Goal: Navigation & Orientation: Find specific page/section

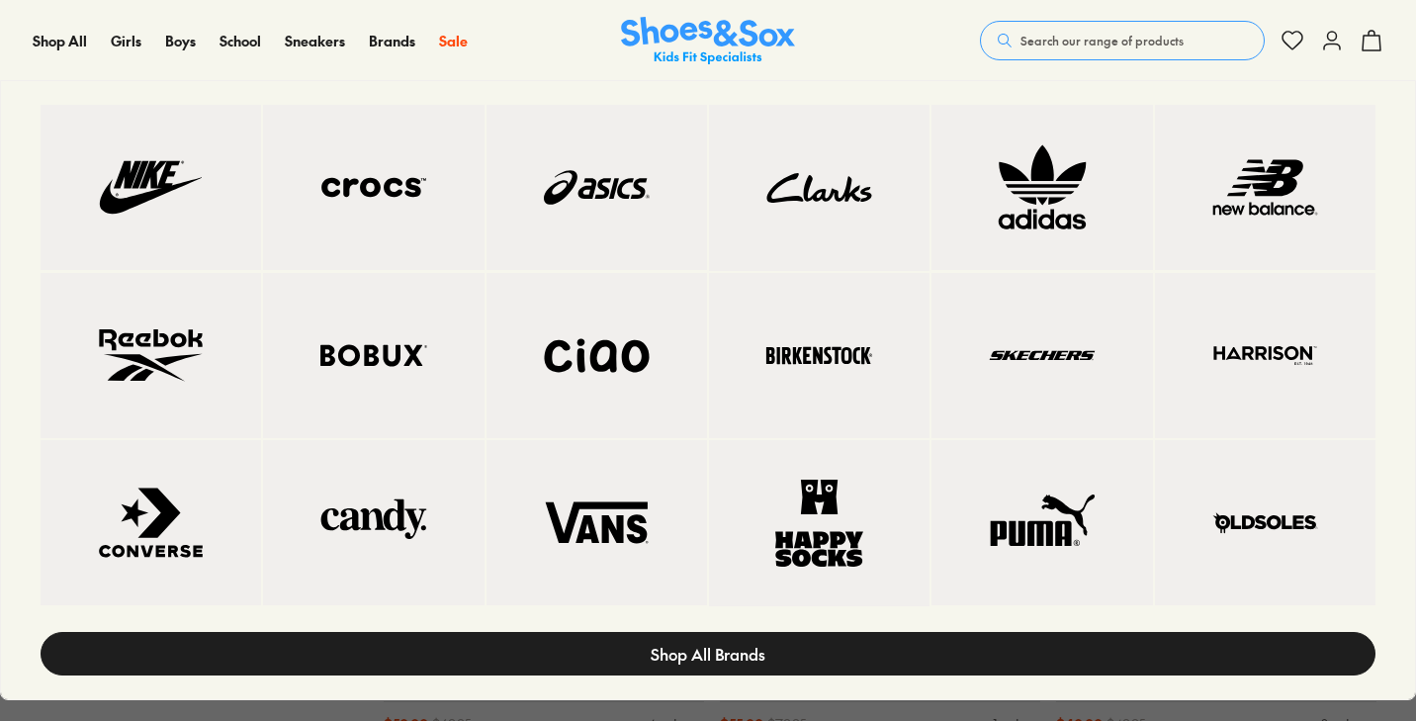
click at [692, 662] on span "Shop All Brands" at bounding box center [708, 654] width 115 height 24
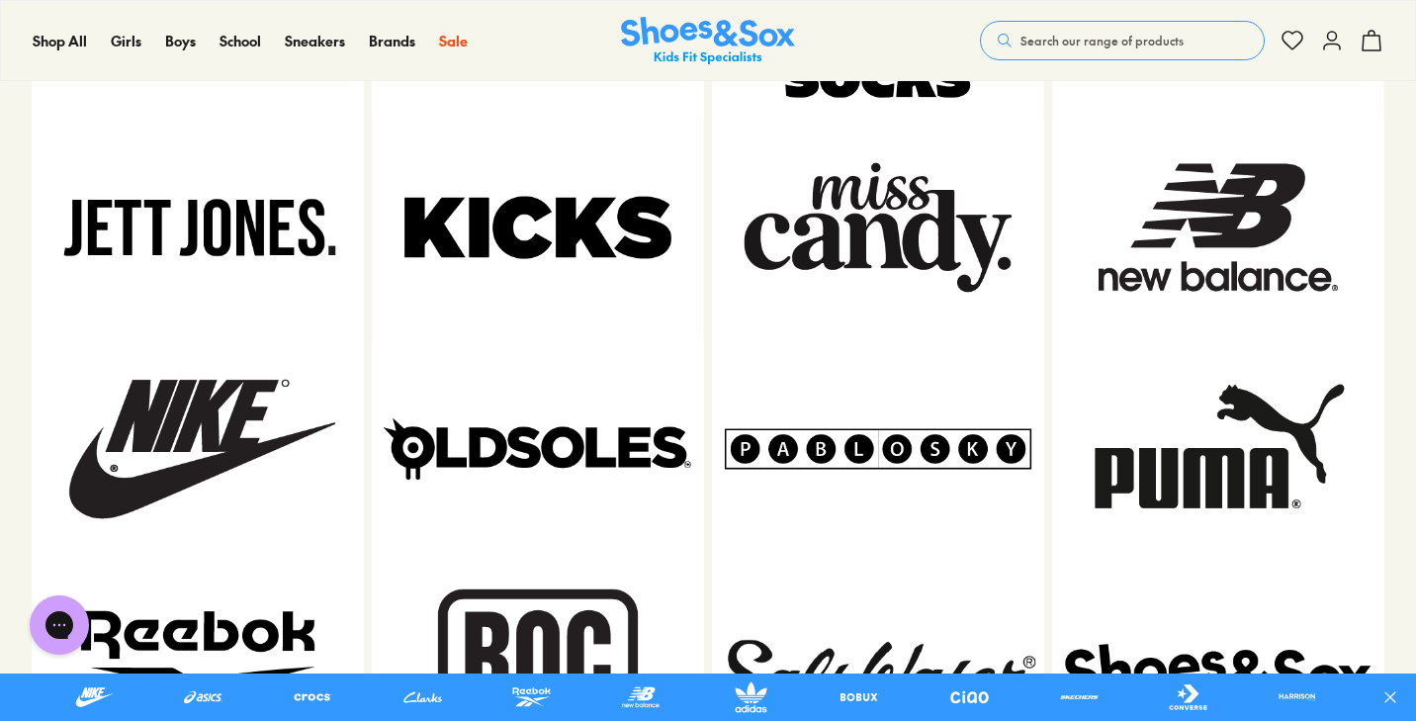
scroll to position [1747, 0]
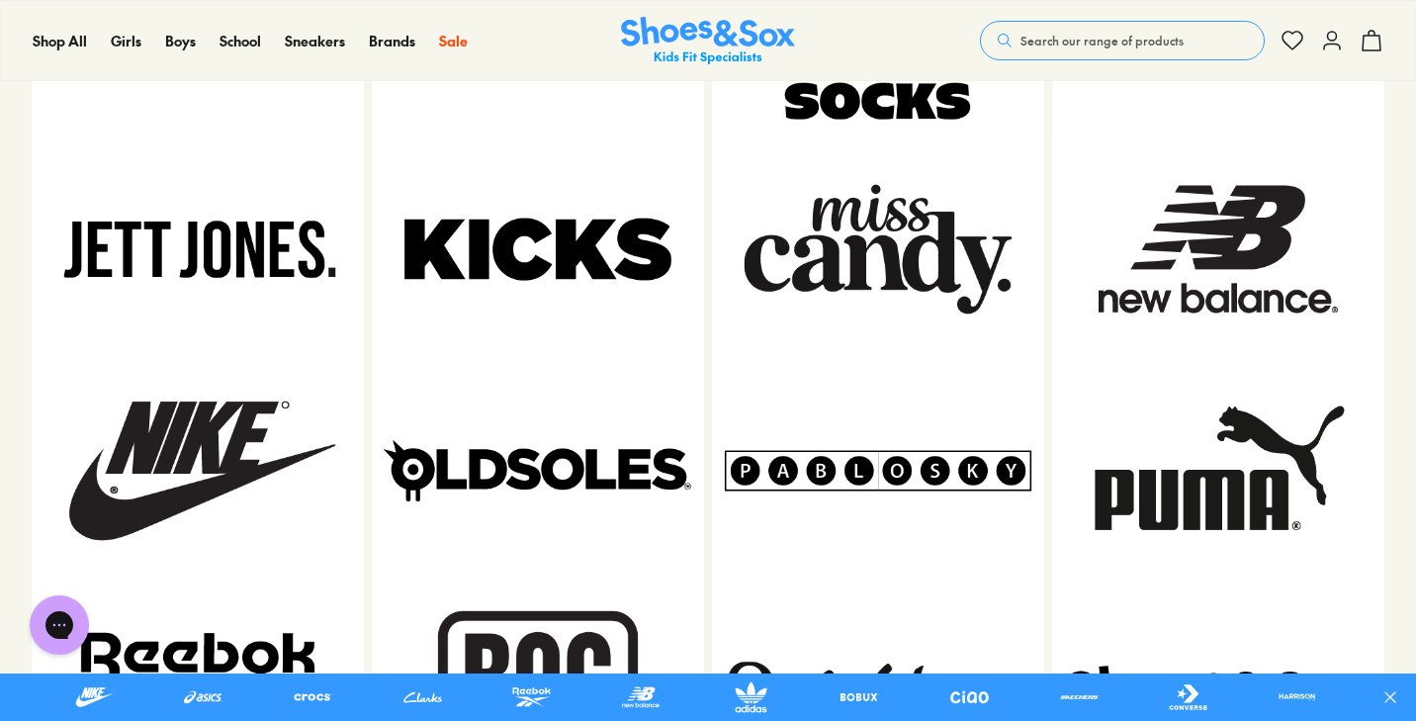
click at [628, 451] on img at bounding box center [538, 471] width 332 height 222
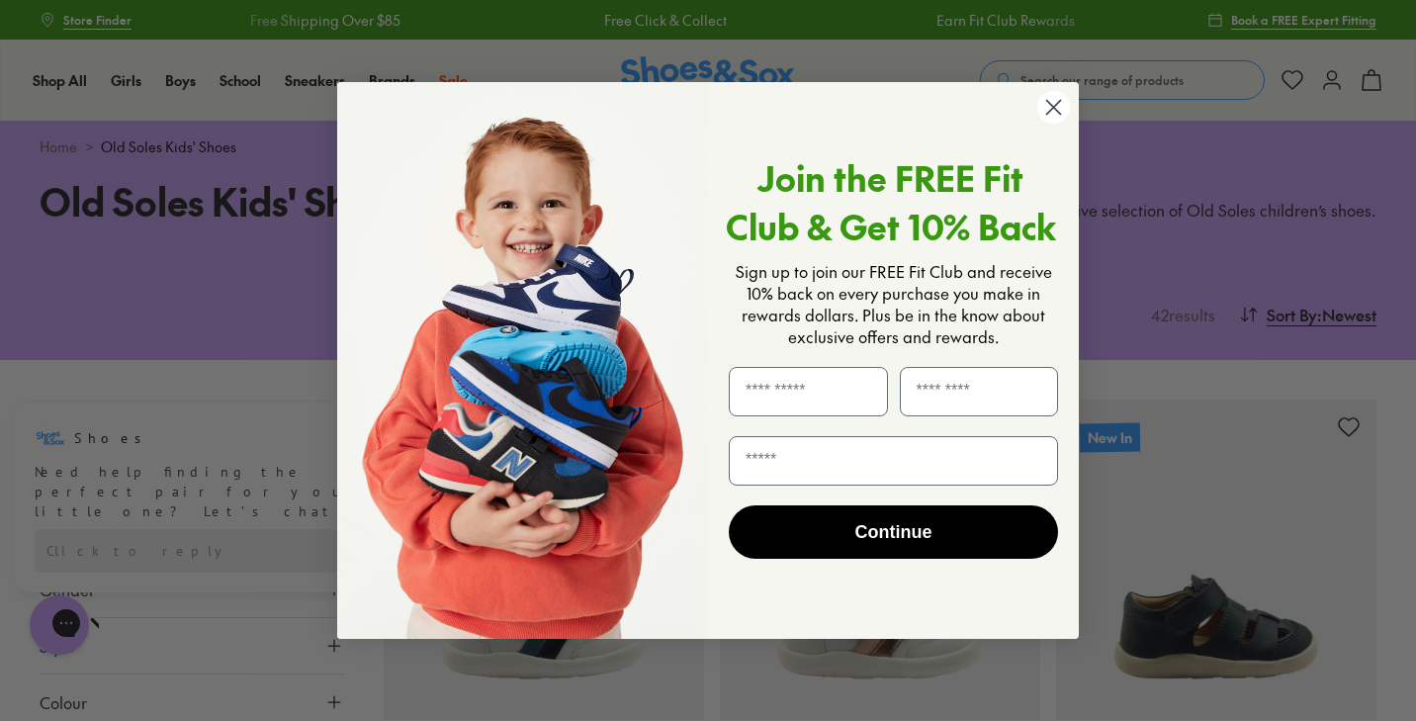
click at [1047, 101] on circle "Close dialog" at bounding box center [1054, 107] width 33 height 33
